Goal: Task Accomplishment & Management: Use online tool/utility

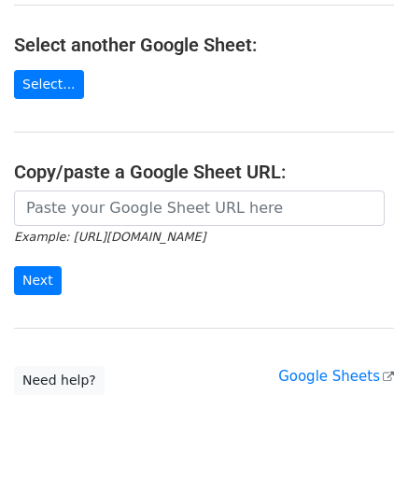
scroll to position [244, 0]
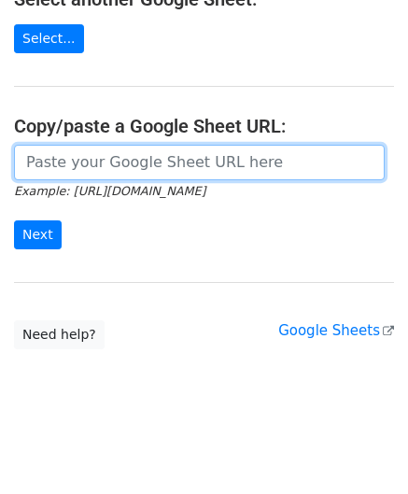
click at [50, 161] on input "url" at bounding box center [199, 162] width 370 height 35
paste input "[URL][DOMAIN_NAME]"
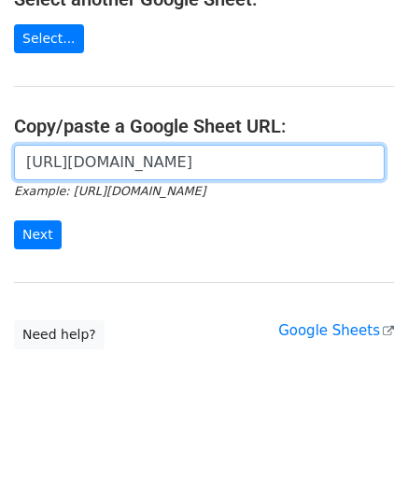
scroll to position [0, 436]
type input "[URL][DOMAIN_NAME]"
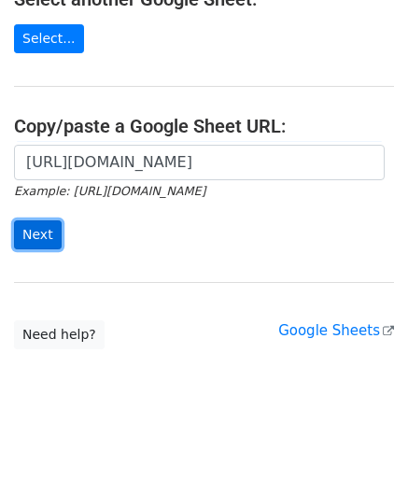
click at [39, 222] on input "Next" at bounding box center [38, 234] width 48 height 29
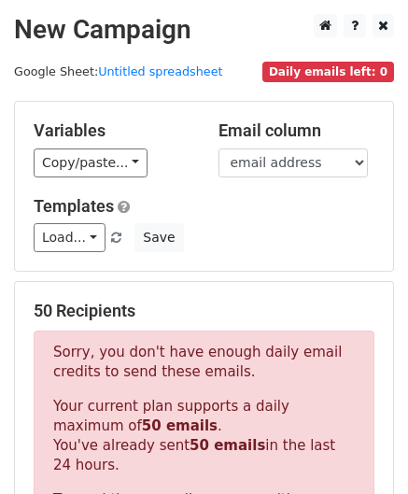
scroll to position [630, 0]
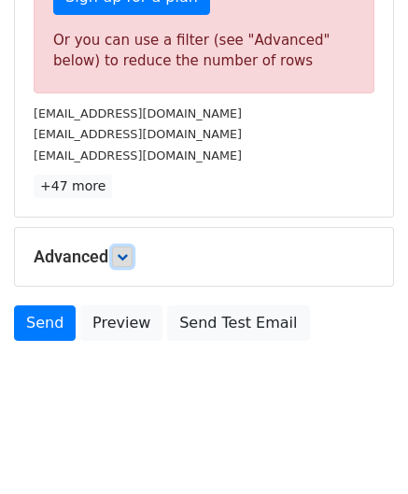
click at [121, 251] on icon at bounding box center [122, 256] width 11 height 11
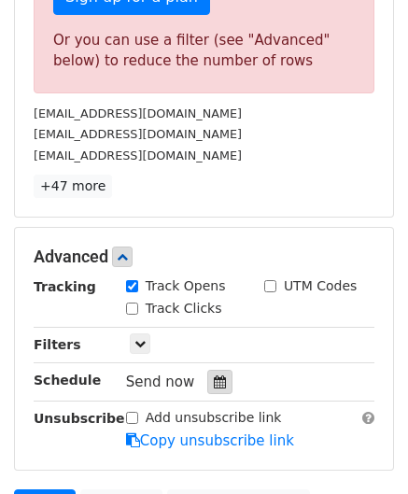
click at [217, 375] on div at bounding box center [219, 381] width 25 height 24
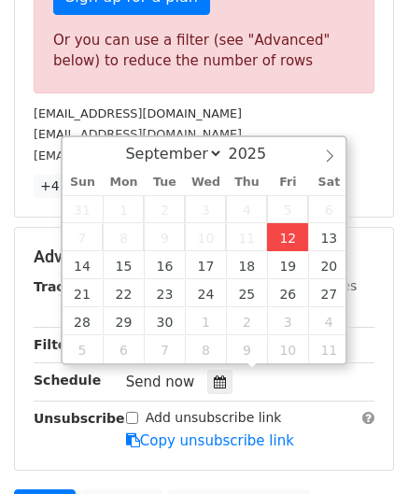
type input "2025-09-12 12:00"
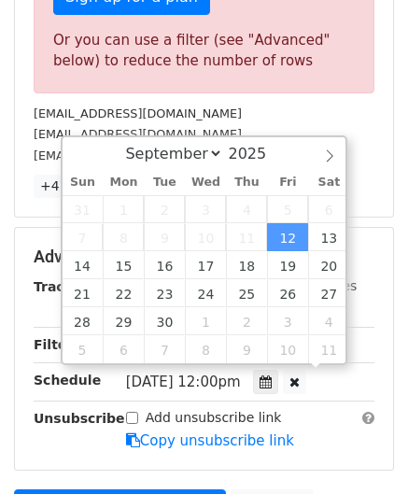
scroll to position [0, 0]
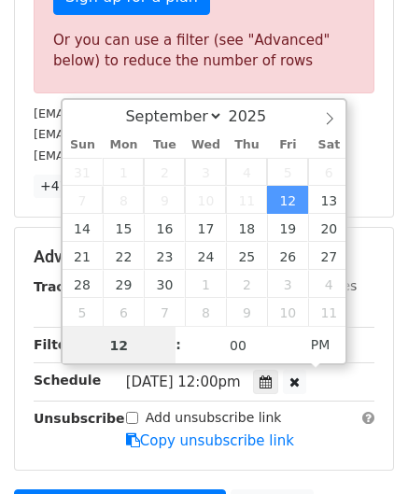
paste input "0"
type input "10"
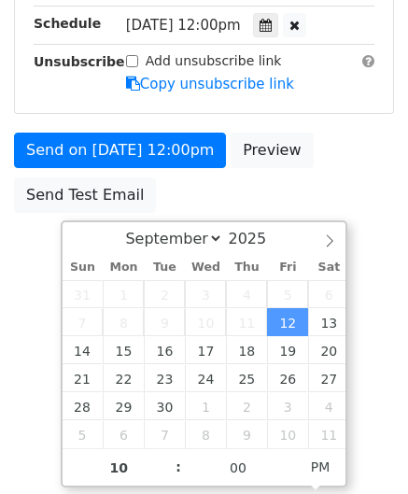
type input "2025-09-12 22:00"
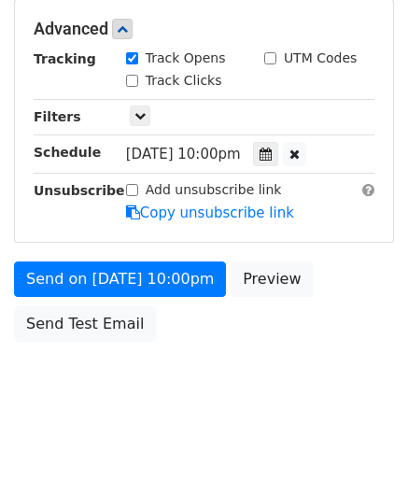
scroll to position [856, 0]
